Goal: Obtain resource: Obtain resource

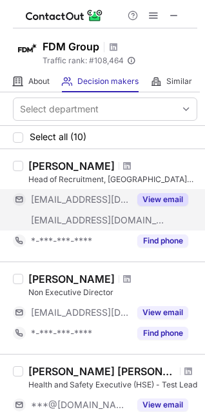
click at [178, 195] on button "View email" at bounding box center [162, 199] width 51 height 13
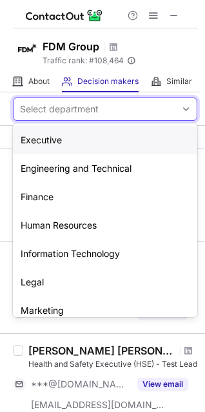
click at [82, 108] on div "Select department" at bounding box center [59, 109] width 79 height 13
paste input "**********"
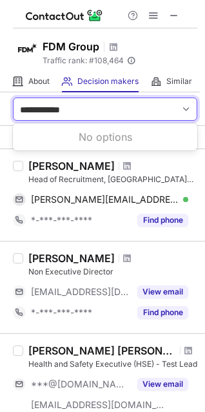
type input "**********"
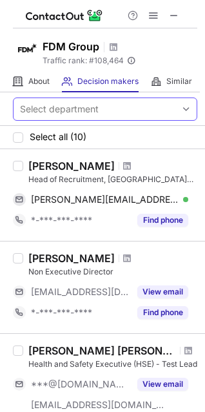
click at [181, 109] on span at bounding box center [186, 109] width 10 height 10
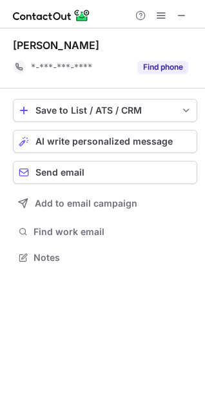
scroll to position [248, 205]
click at [186, 13] on span at bounding box center [182, 15] width 10 height 10
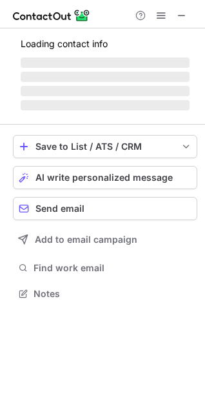
scroll to position [289, 205]
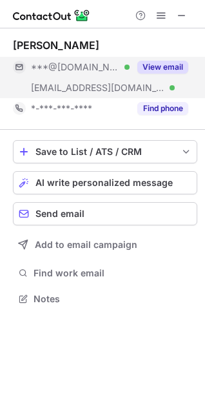
click at [152, 59] on div "View email" at bounding box center [159, 67] width 59 height 21
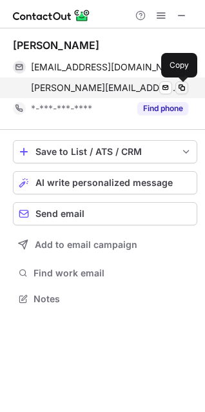
click at [185, 85] on span at bounding box center [182, 88] width 10 height 10
click at [183, 86] on span at bounding box center [182, 88] width 10 height 10
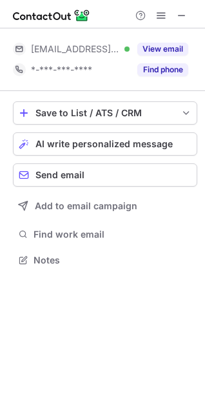
scroll to position [250, 205]
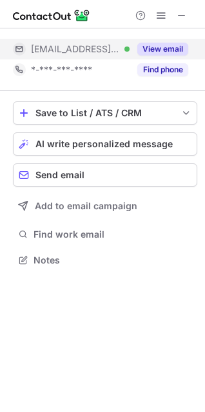
click at [155, 52] on button "View email" at bounding box center [162, 49] width 51 height 13
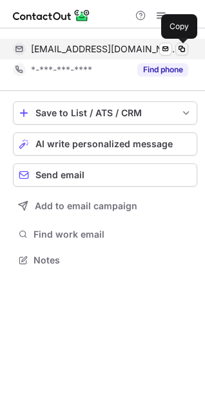
click at [180, 52] on span at bounding box center [182, 49] width 10 height 10
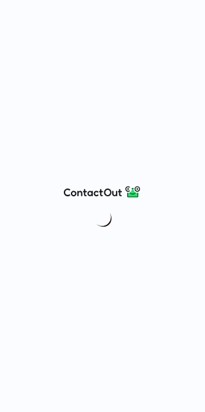
drag, startPoint x: 146, startPoint y: 14, endPoint x: 150, endPoint y: 54, distance: 40.8
click at [150, 54] on div at bounding box center [102, 206] width 205 height 412
